Goal: Information Seeking & Learning: Learn about a topic

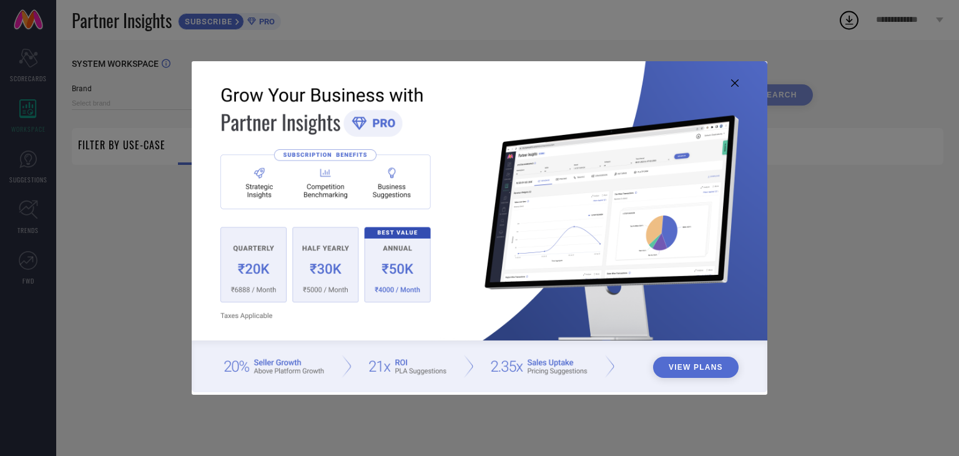
type input "1 STOP FASHION"
type input "All"
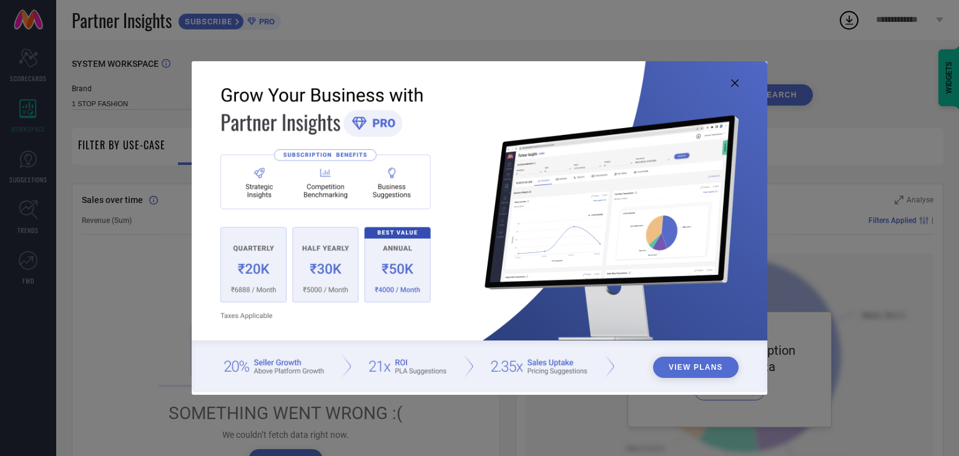
click at [741, 83] on img at bounding box center [480, 226] width 576 height 331
click at [733, 82] on icon at bounding box center [734, 82] width 7 height 7
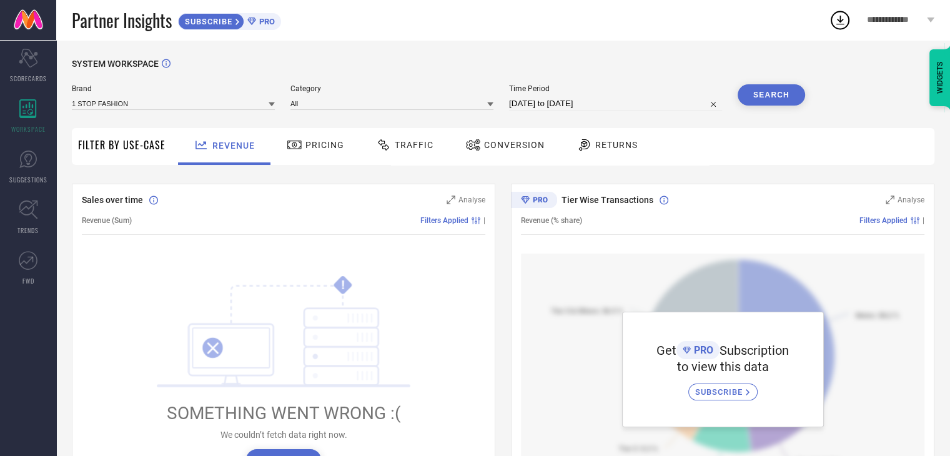
click at [320, 140] on span "Pricing" at bounding box center [324, 145] width 39 height 10
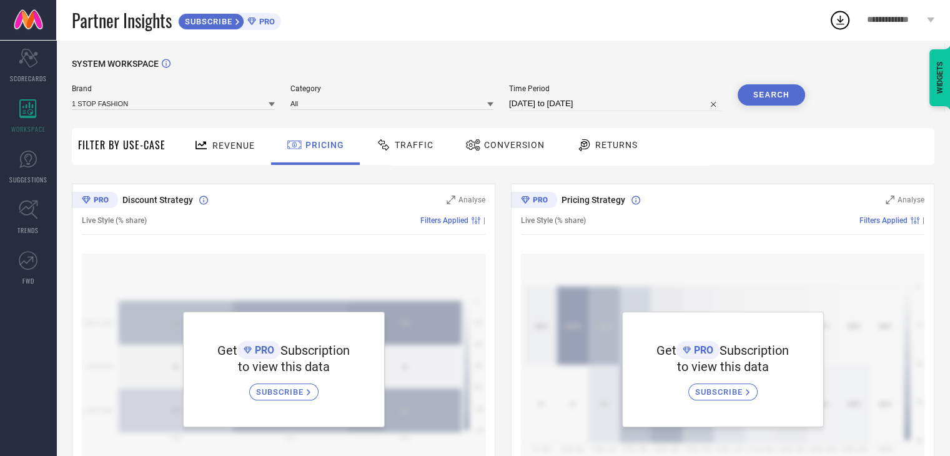
click at [217, 147] on span "Revenue" at bounding box center [233, 146] width 42 height 10
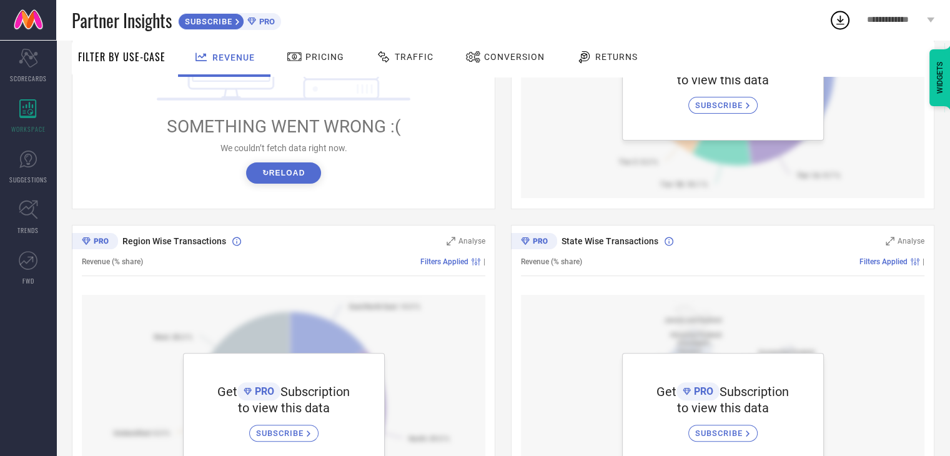
scroll to position [312, 0]
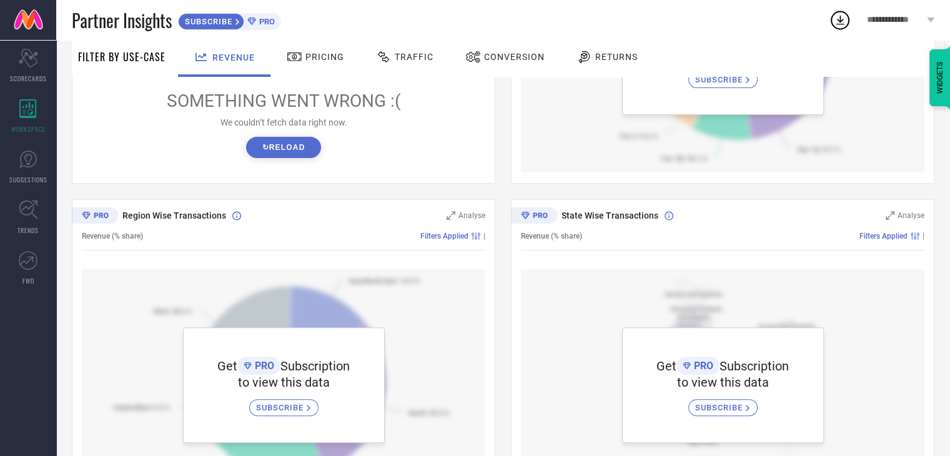
click at [308, 140] on button "↻ Reload" at bounding box center [283, 147] width 74 height 21
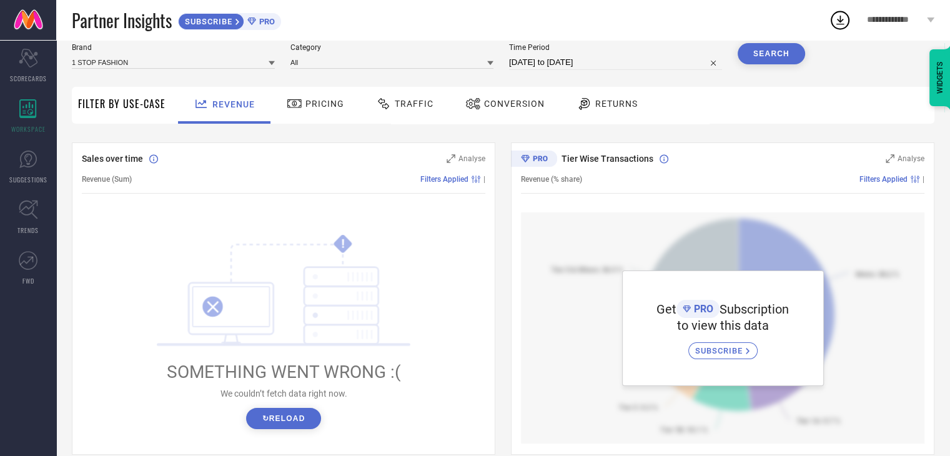
scroll to position [12, 0]
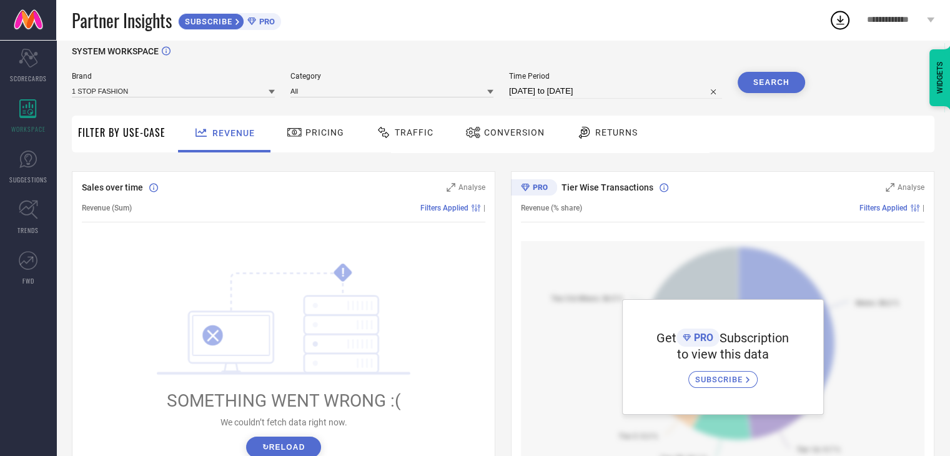
click at [287, 127] on icon at bounding box center [295, 132] width 16 height 15
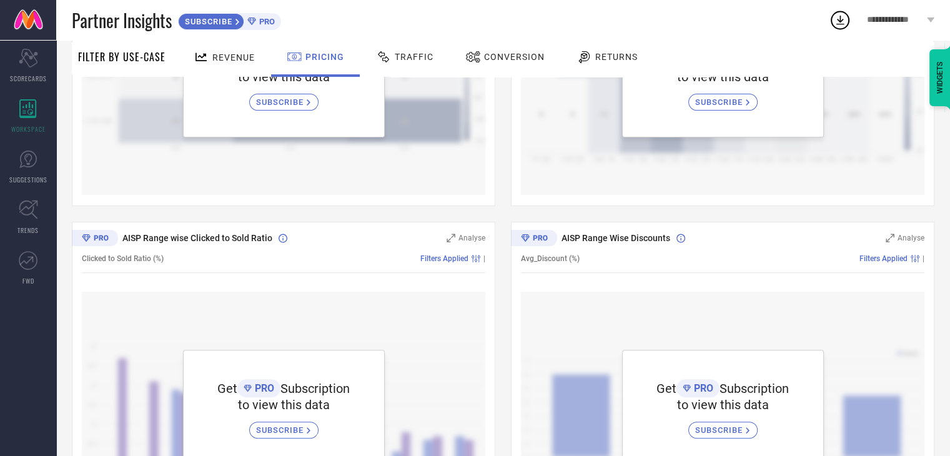
scroll to position [278, 0]
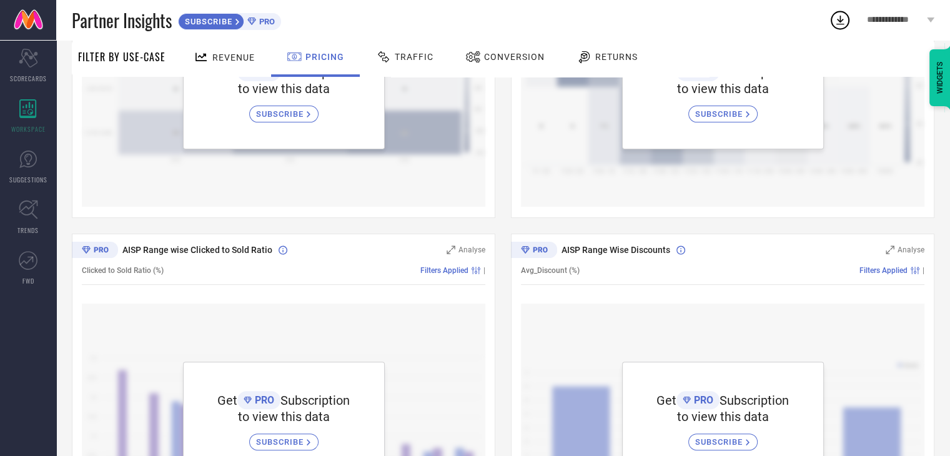
click at [410, 48] on div "Traffic" at bounding box center [405, 56] width 64 height 21
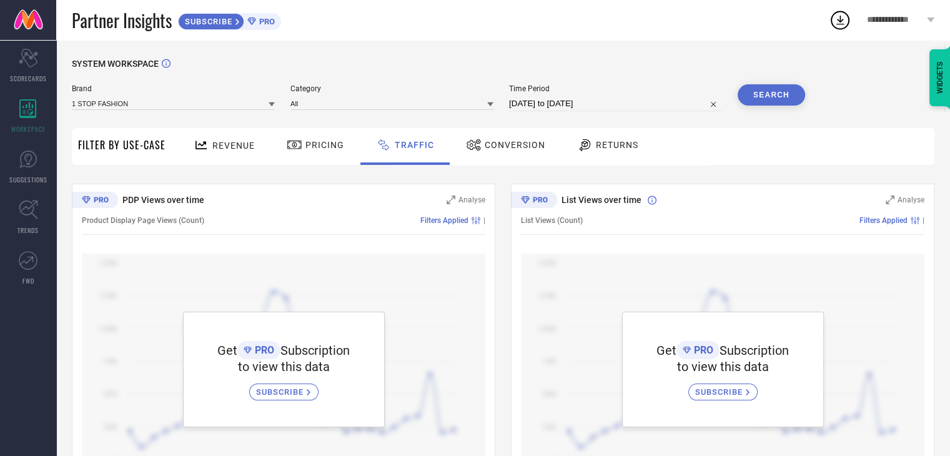
scroll to position [59, 0]
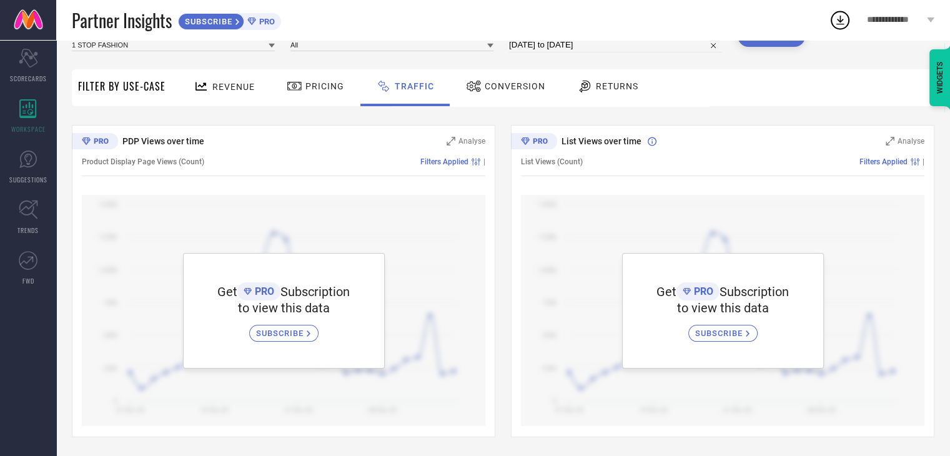
click at [485, 72] on div "Conversion" at bounding box center [505, 87] width 111 height 37
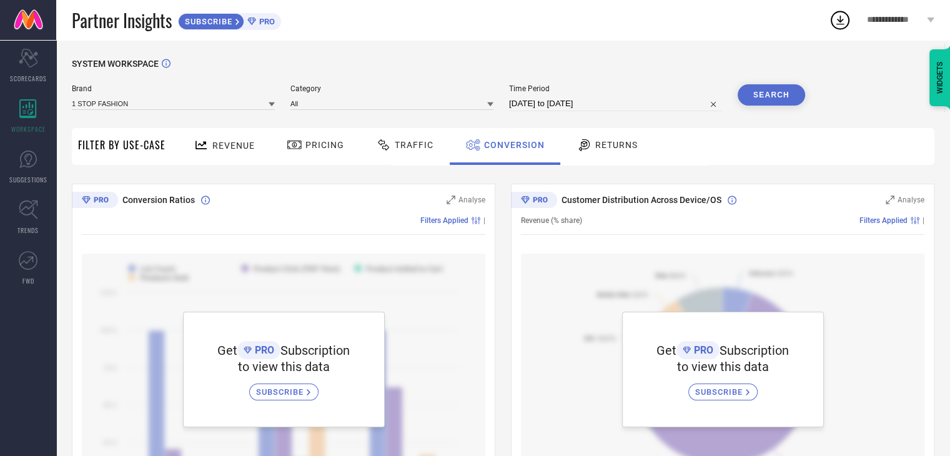
click at [604, 156] on div "Returns" at bounding box center [607, 146] width 92 height 37
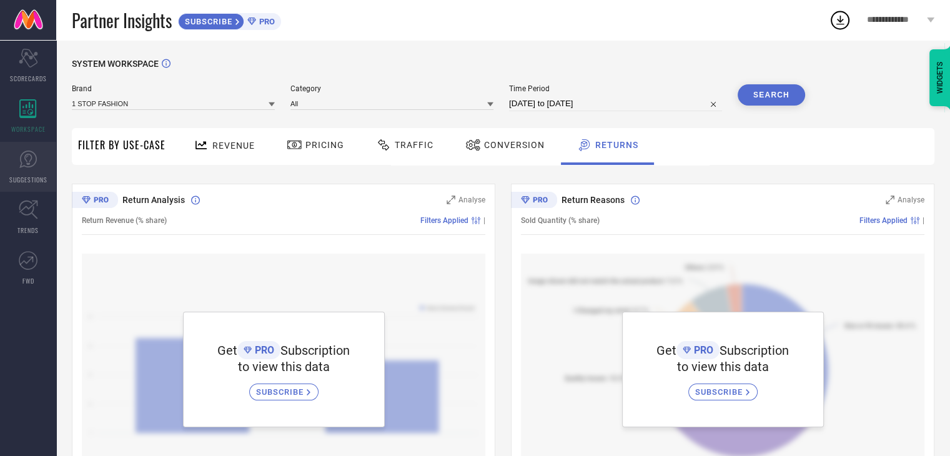
click at [39, 160] on link "SUGGESTIONS" at bounding box center [28, 167] width 56 height 50
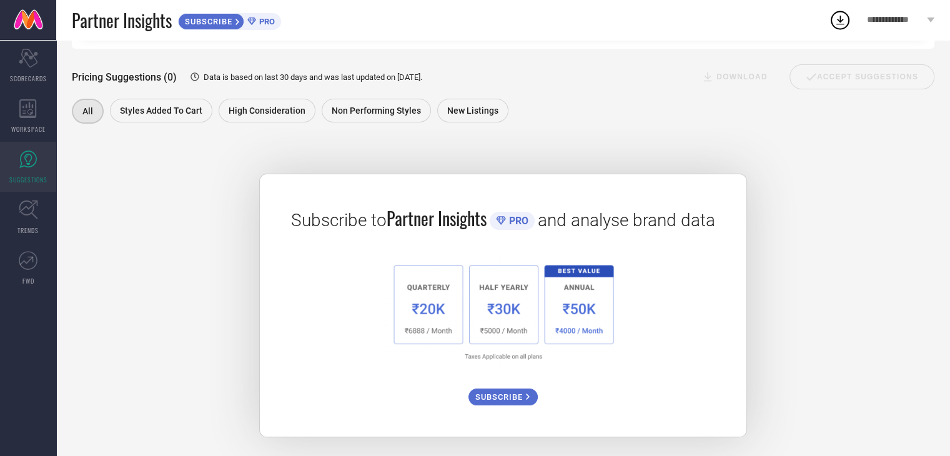
scroll to position [160, 0]
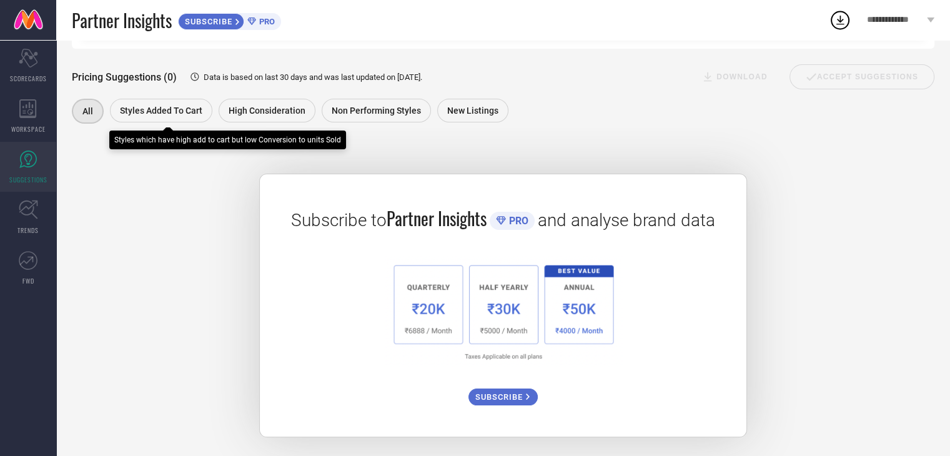
click at [155, 111] on span "Styles Added To Cart" at bounding box center [161, 111] width 82 height 10
click at [155, 111] on span "Styles Added To Cart" at bounding box center [160, 111] width 82 height 10
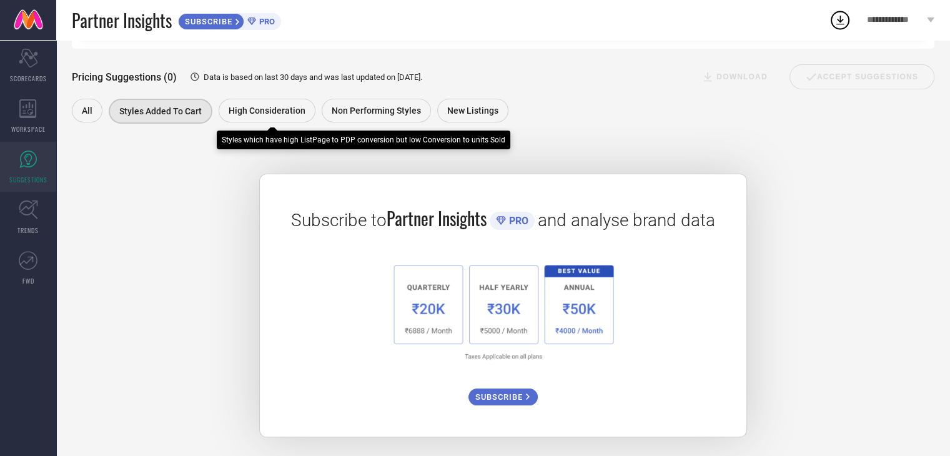
click at [257, 103] on div "High Consideration" at bounding box center [267, 111] width 97 height 24
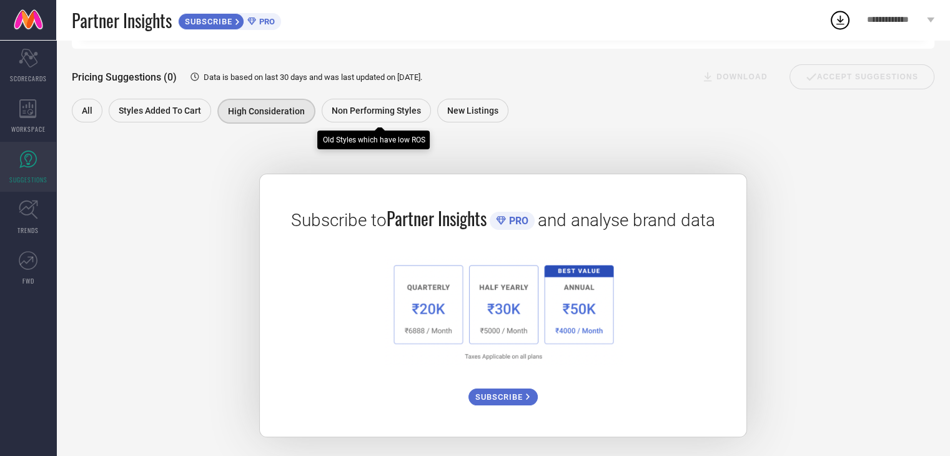
click at [356, 112] on span "Non Performing Styles" at bounding box center [376, 111] width 89 height 10
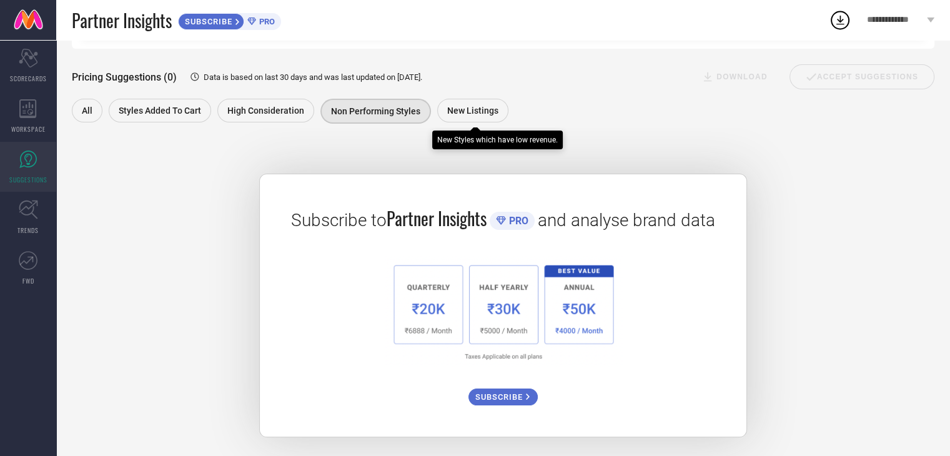
click at [485, 123] on div "New Listings" at bounding box center [475, 112] width 77 height 27
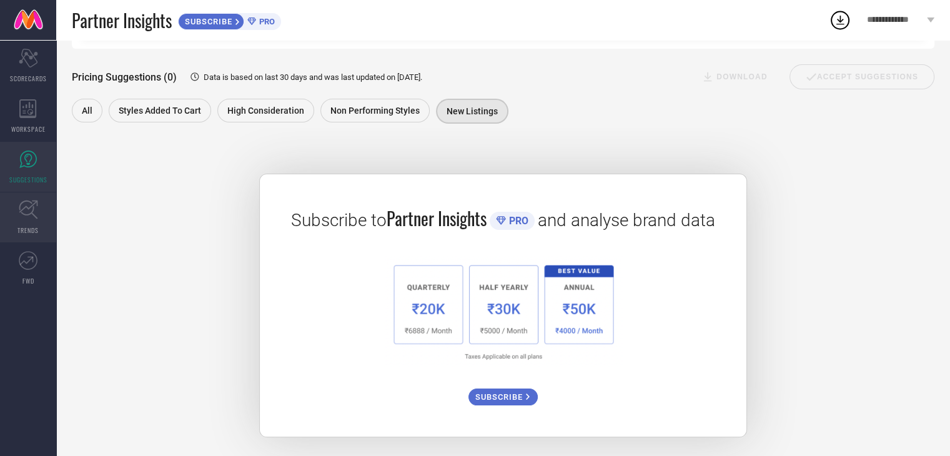
click at [42, 215] on link "TRENDS" at bounding box center [28, 217] width 56 height 50
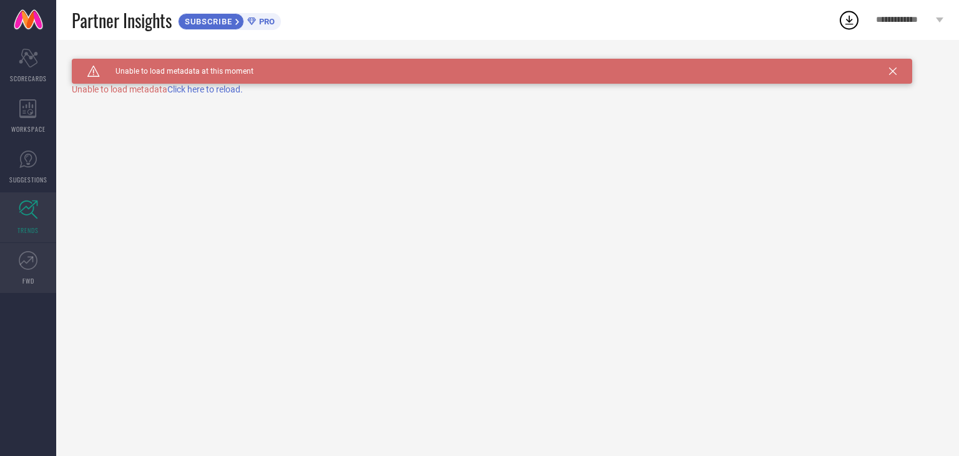
click at [29, 251] on icon at bounding box center [28, 260] width 19 height 19
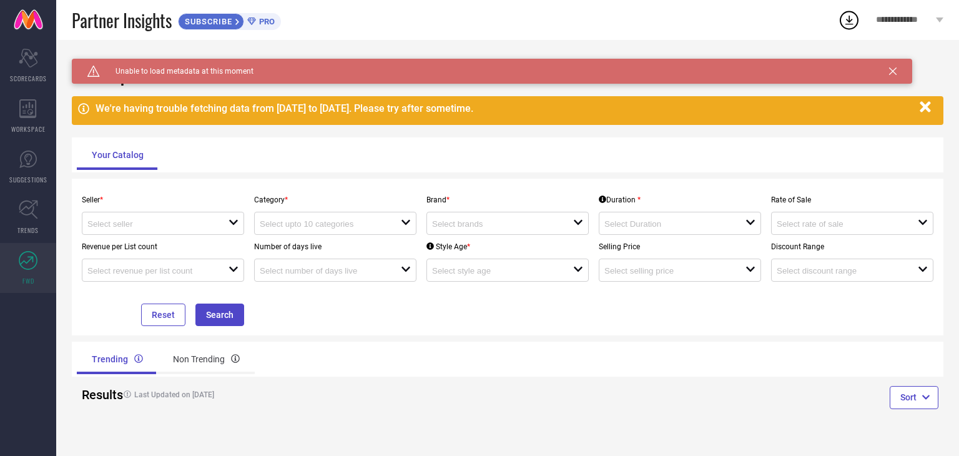
click at [217, 210] on div "Seller * open" at bounding box center [163, 211] width 172 height 47
click at [212, 224] on input at bounding box center [150, 223] width 127 height 9
click at [199, 250] on li "Myntra ( MINT_1 )" at bounding box center [162, 248] width 161 height 22
type input "Myntra ( MINT_1 )"
click at [350, 233] on div "loading options" at bounding box center [335, 223] width 162 height 23
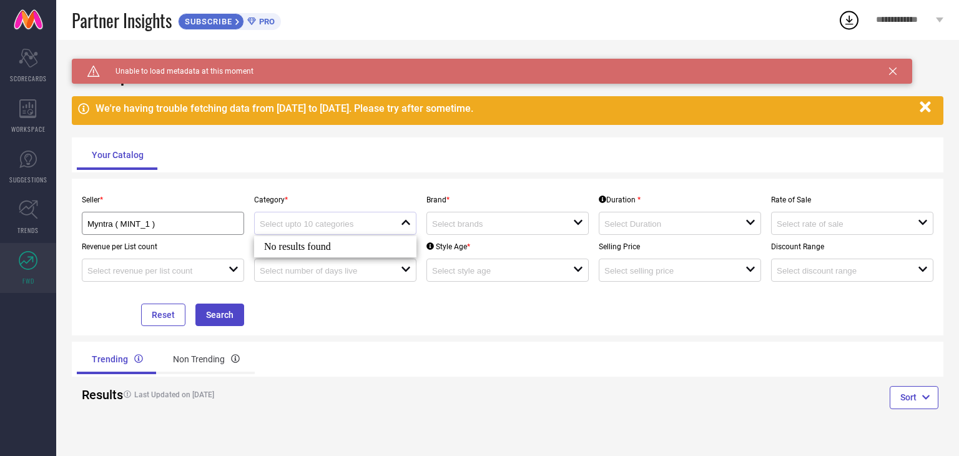
click at [397, 215] on div "close" at bounding box center [335, 223] width 162 height 23
click at [467, 217] on div "open" at bounding box center [508, 223] width 162 height 23
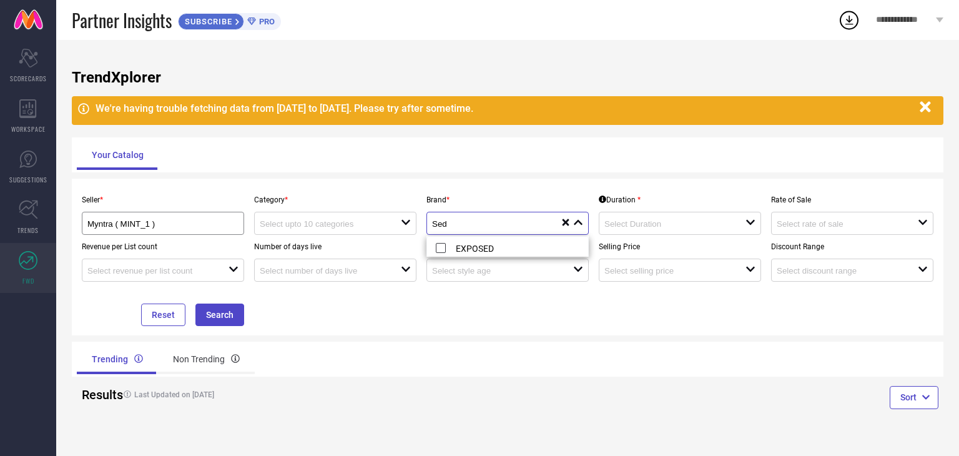
type input "Sed"
click at [567, 221] on icon at bounding box center [566, 222] width 7 height 7
click at [471, 335] on div "Seller * Myntra ( MINT_1 ) Category * open Brand * close Duration * open Rate o…" at bounding box center [508, 257] width 872 height 157
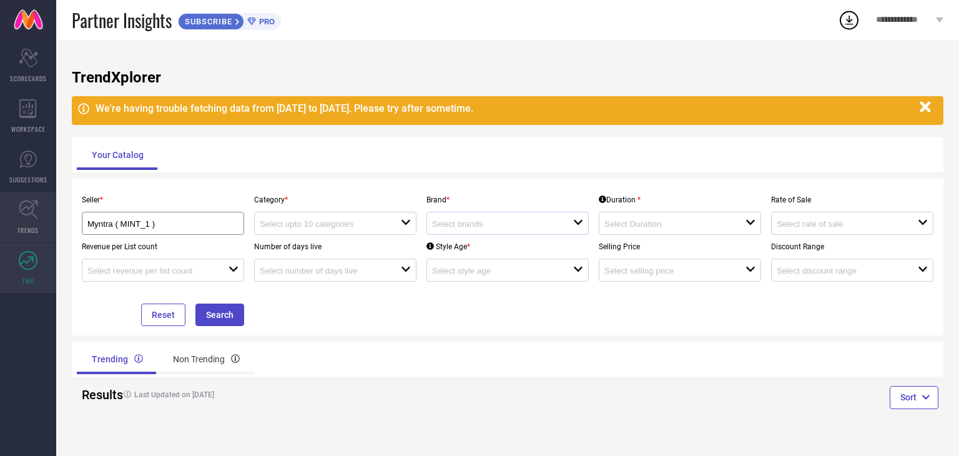
click at [37, 216] on icon at bounding box center [28, 209] width 19 height 19
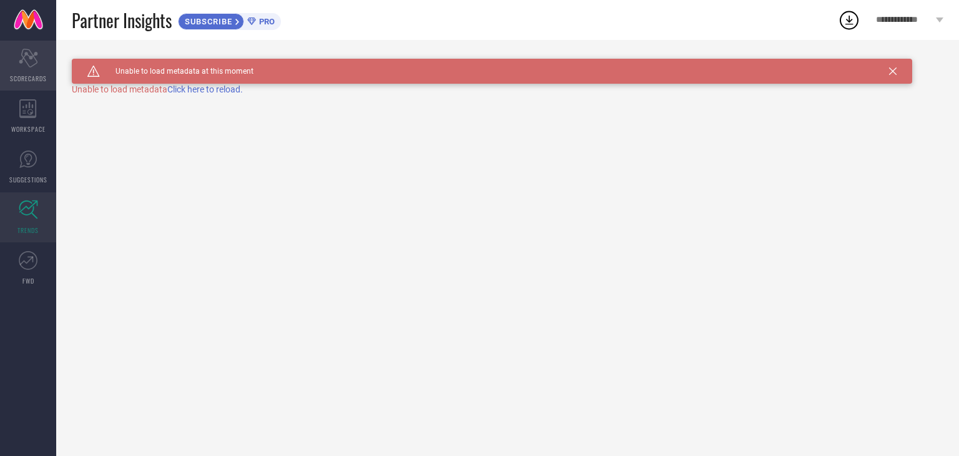
click at [35, 76] on span "SCORECARDS" at bounding box center [28, 78] width 37 height 9
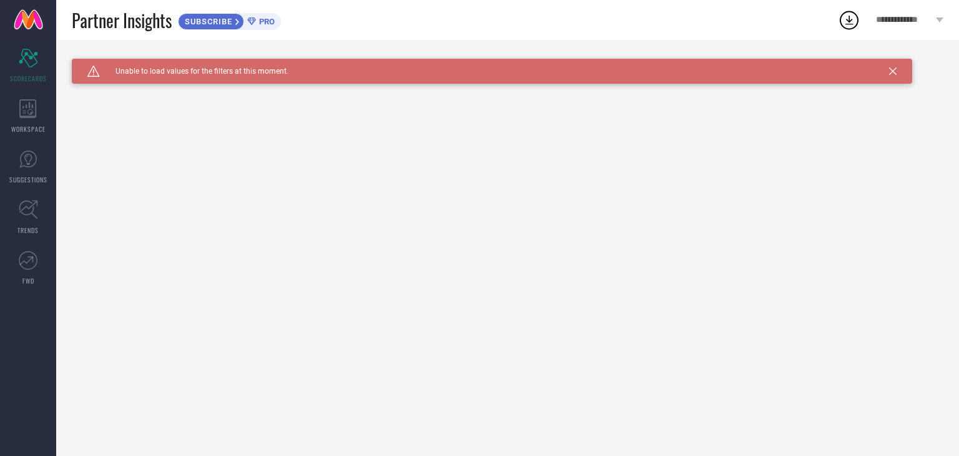
click at [244, 22] on div "SUBSCRIBE" at bounding box center [211, 21] width 66 height 17
click at [37, 56] on icon "Scorecard" at bounding box center [28, 58] width 19 height 19
